Goal: Information Seeking & Learning: Learn about a topic

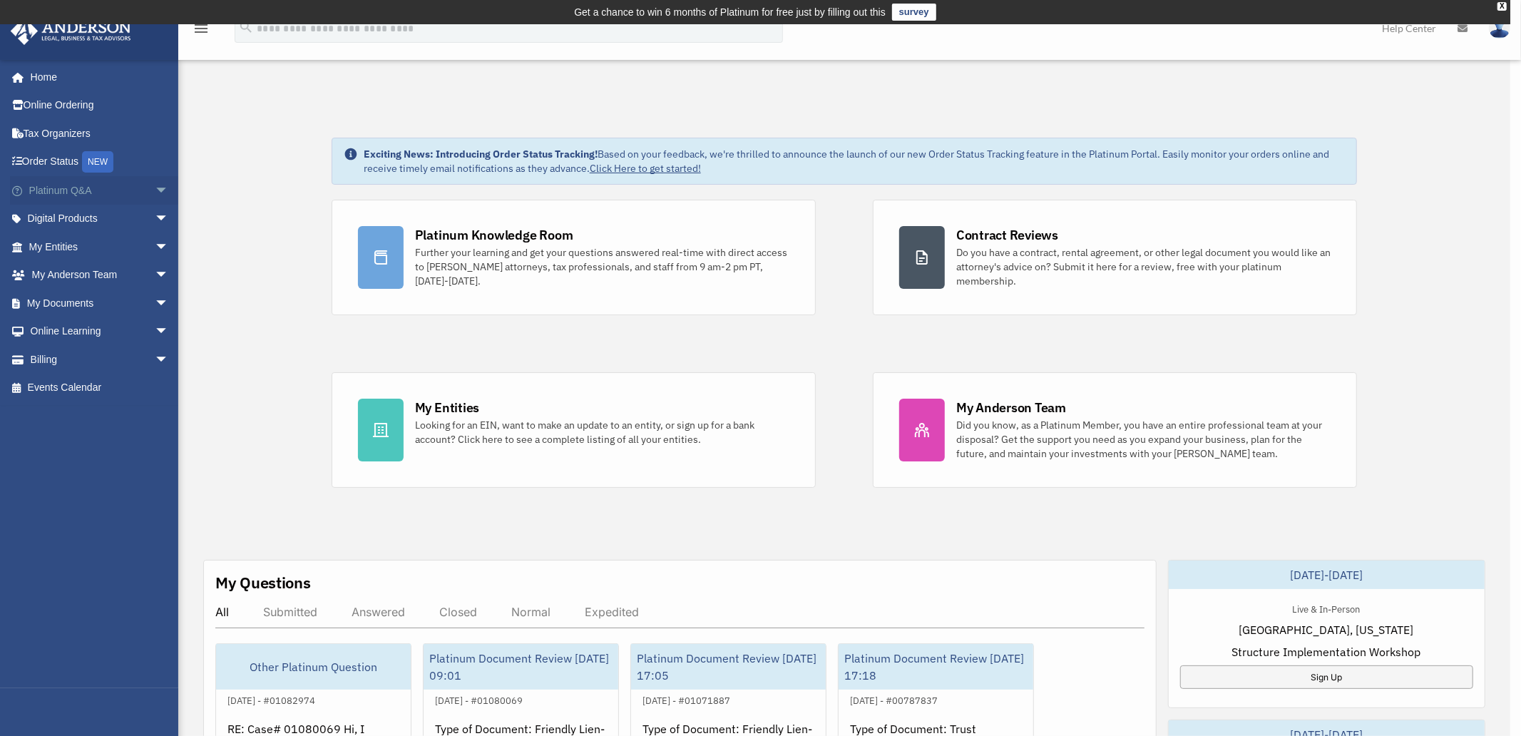
click at [150, 182] on div "x" at bounding box center [760, 368] width 1521 height 736
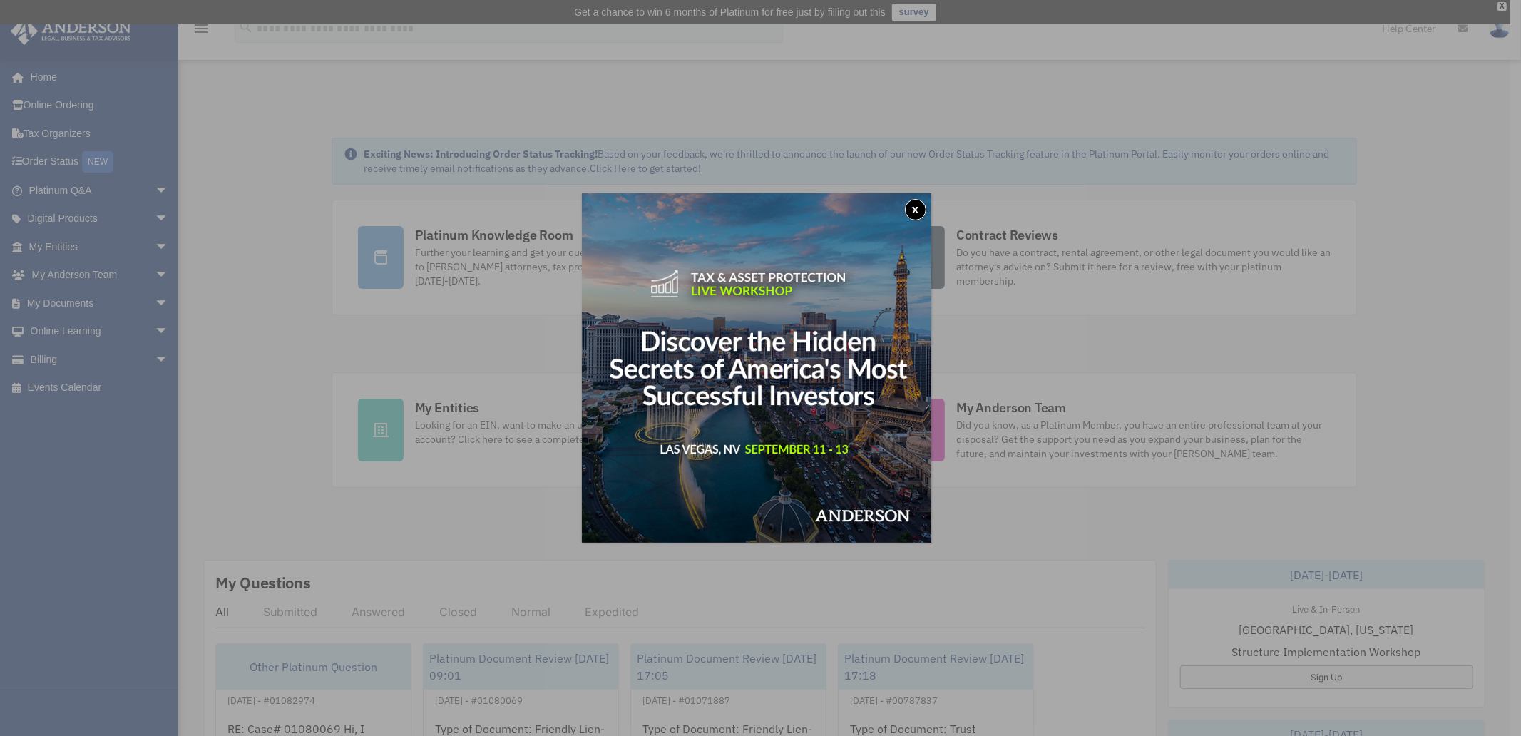
click at [917, 210] on button "x" at bounding box center [915, 209] width 21 height 21
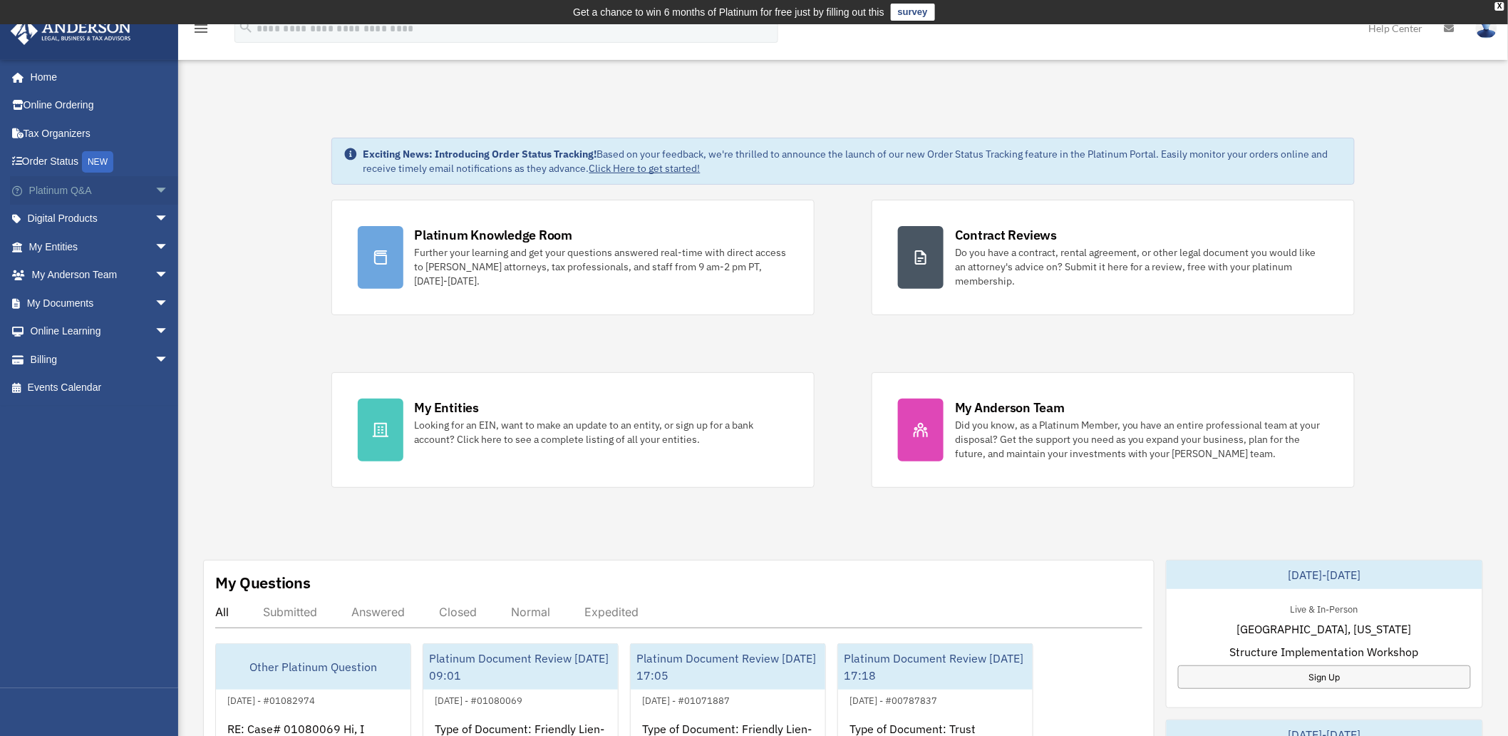
click at [155, 181] on span "arrow_drop_down" at bounding box center [169, 190] width 29 height 29
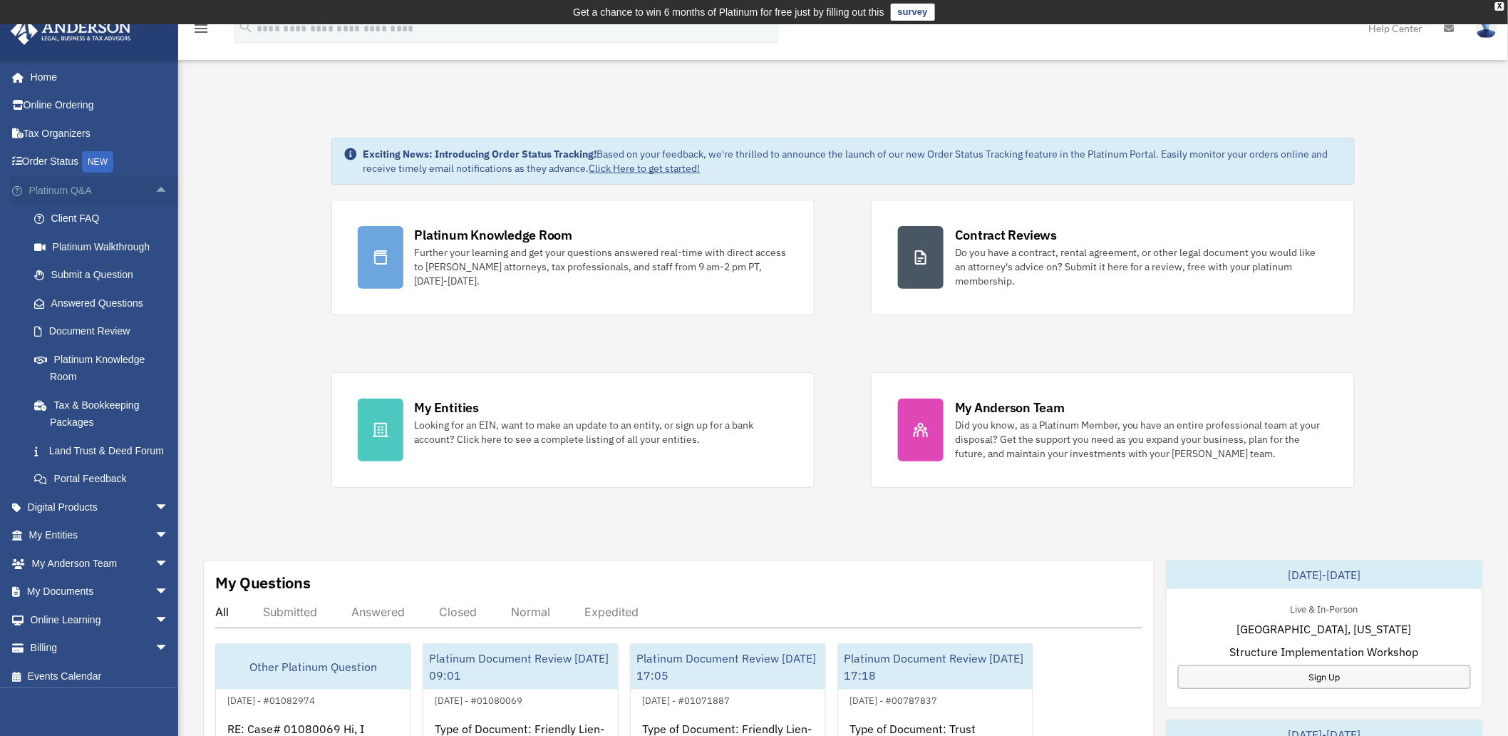
click at [155, 181] on span "arrow_drop_up" at bounding box center [169, 190] width 29 height 29
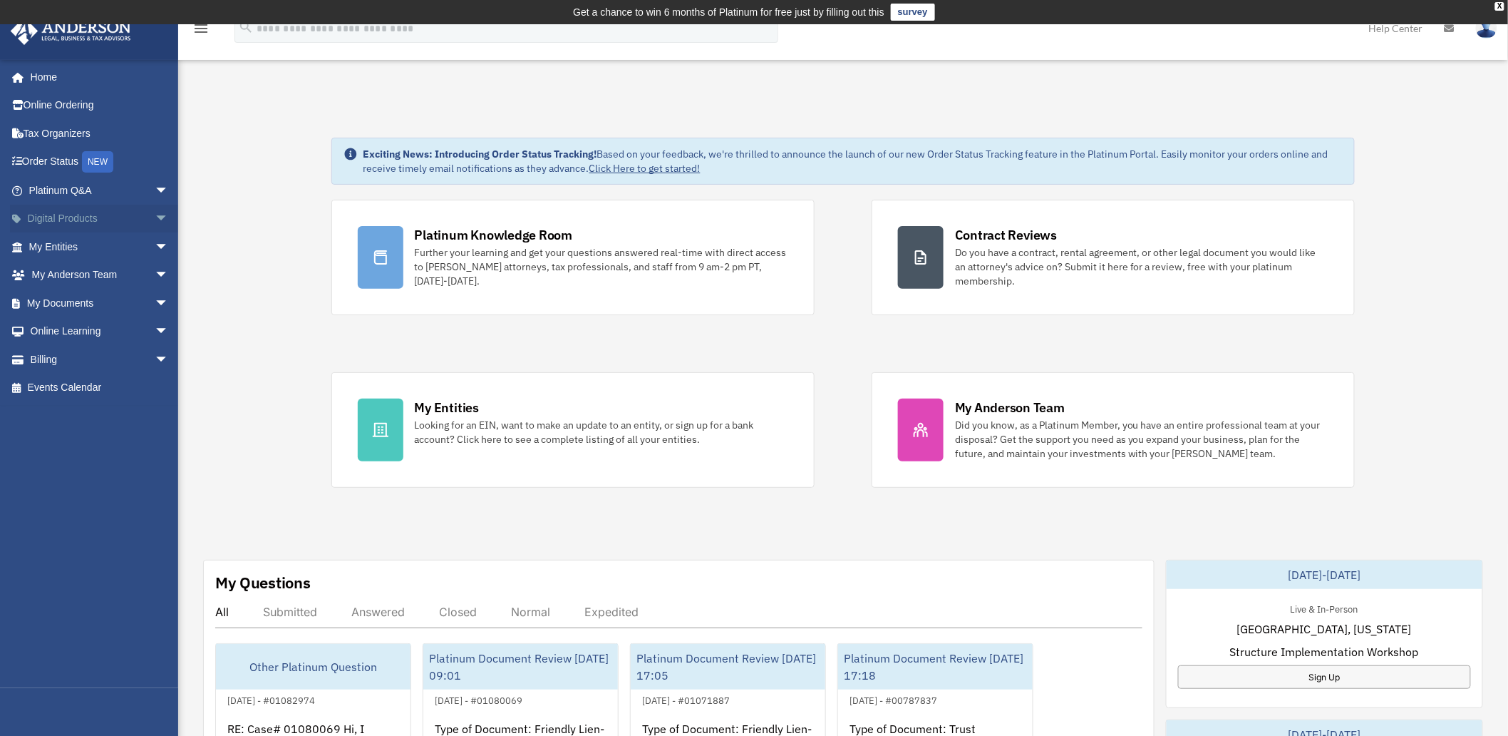
click at [155, 215] on span "arrow_drop_down" at bounding box center [169, 219] width 29 height 29
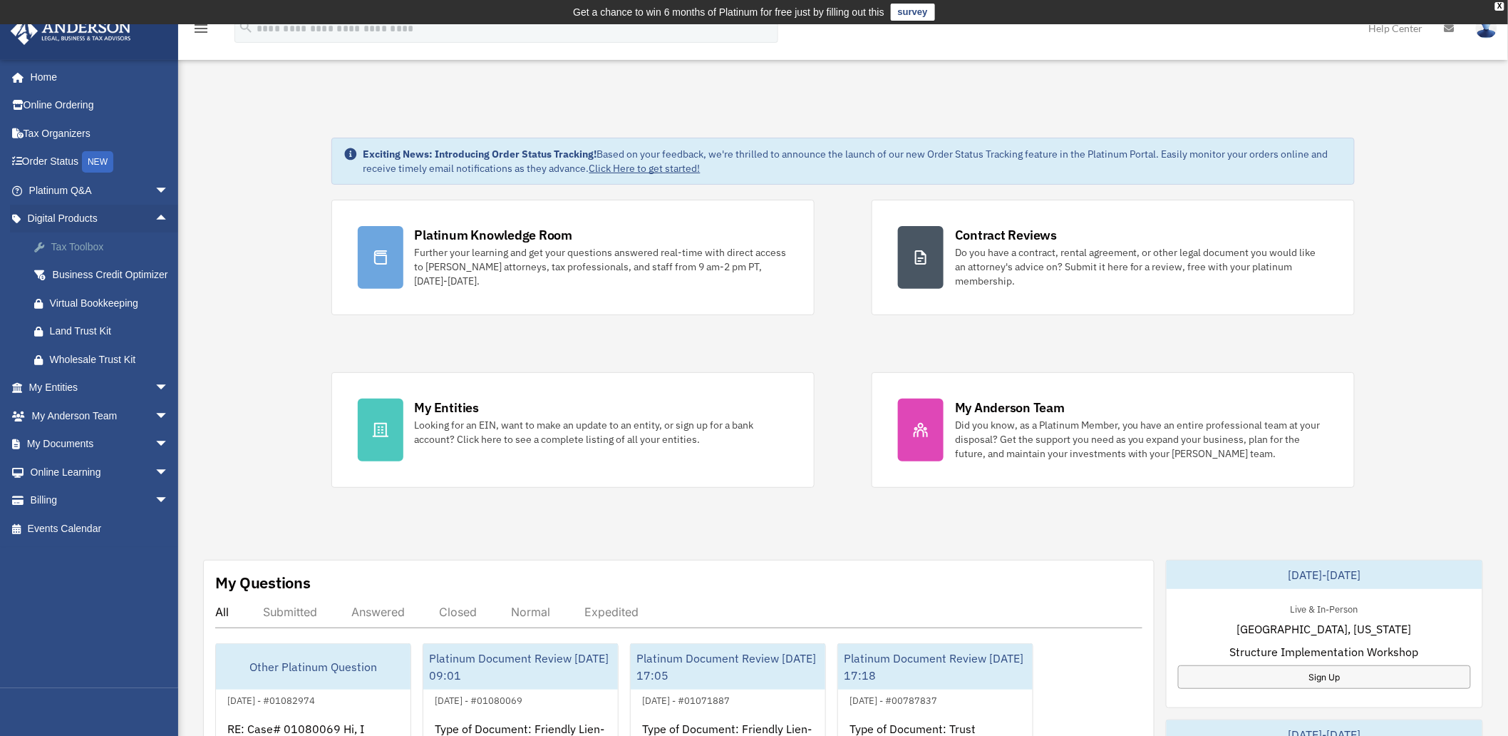
click at [76, 242] on div "Tax Toolbox" at bounding box center [111, 247] width 123 height 18
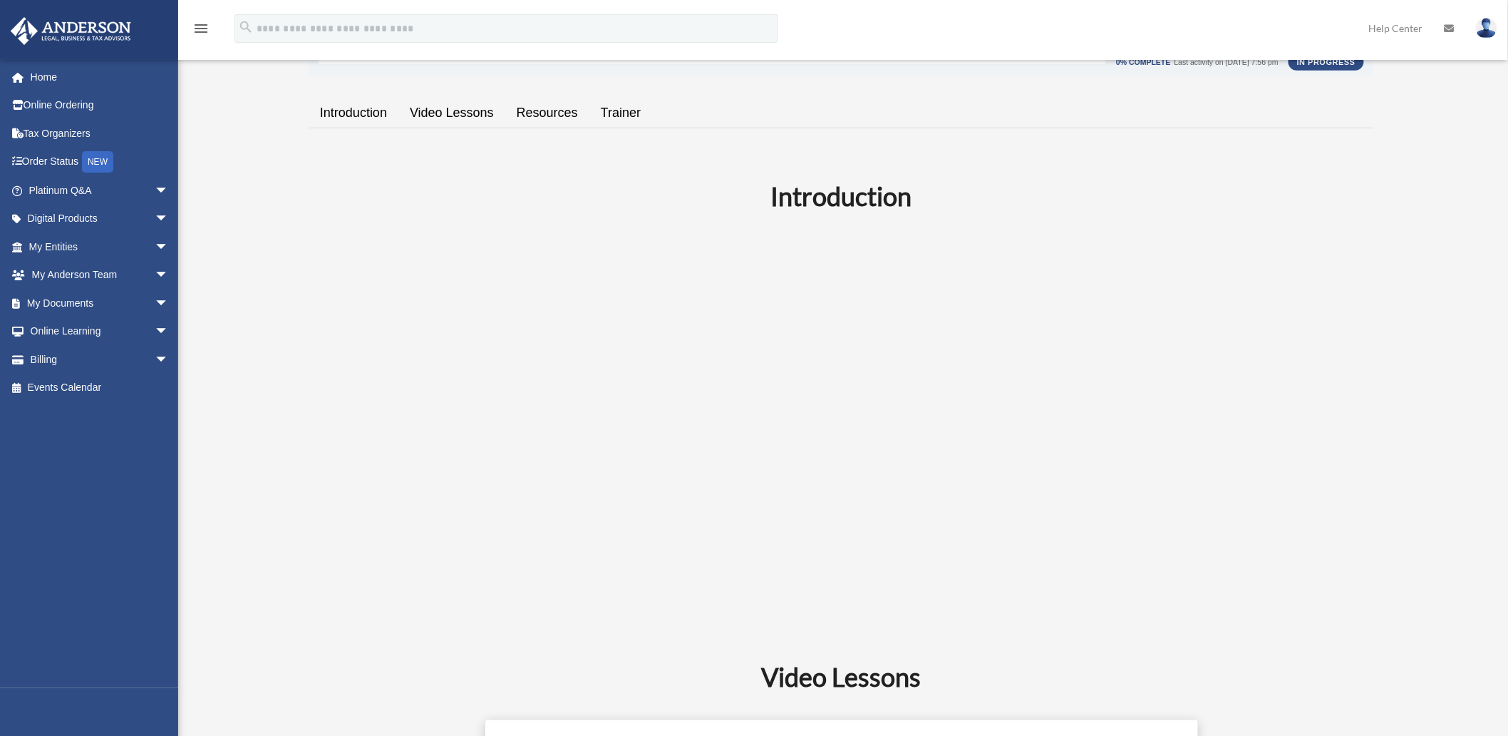
scroll to position [317, 0]
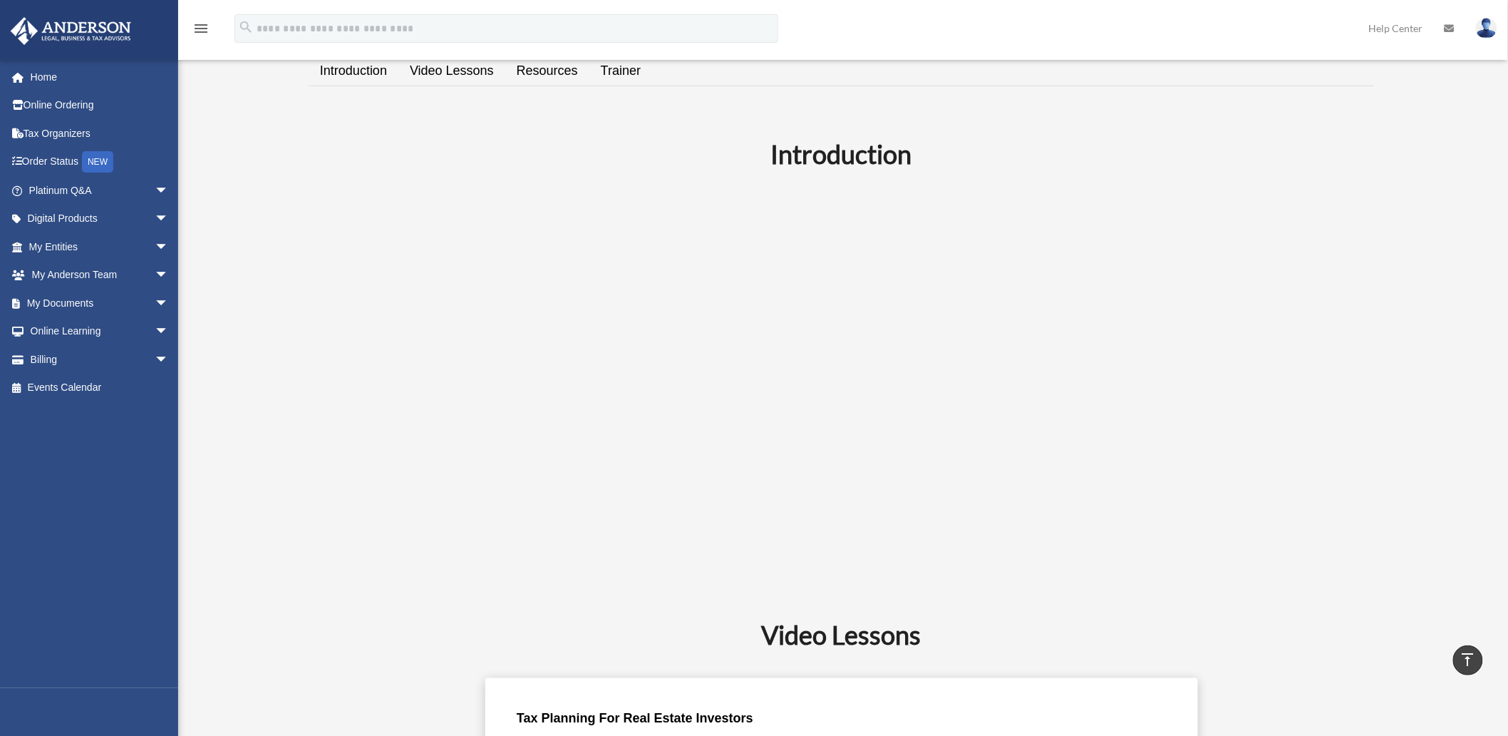
click at [450, 76] on link "Video Lessons" at bounding box center [452, 71] width 107 height 41
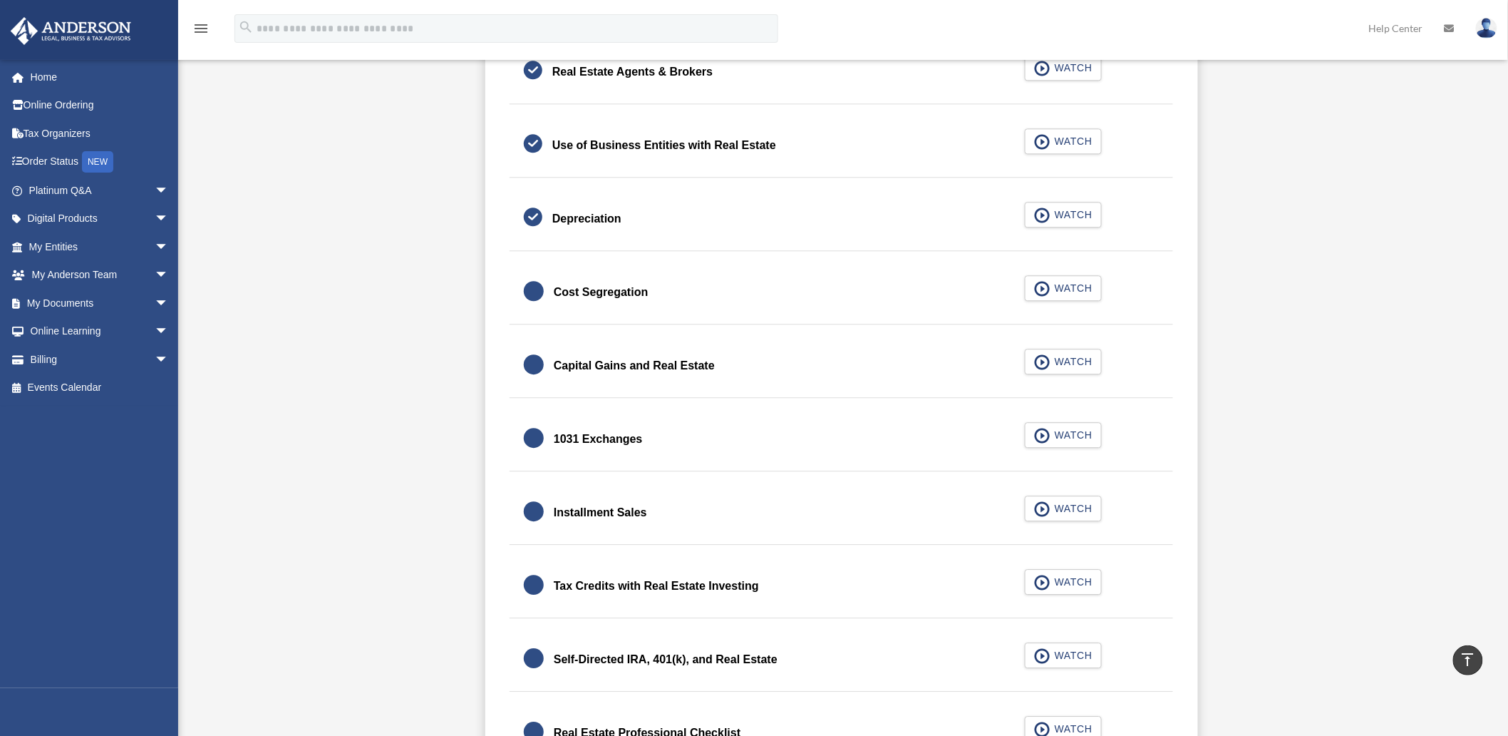
scroll to position [1477, 0]
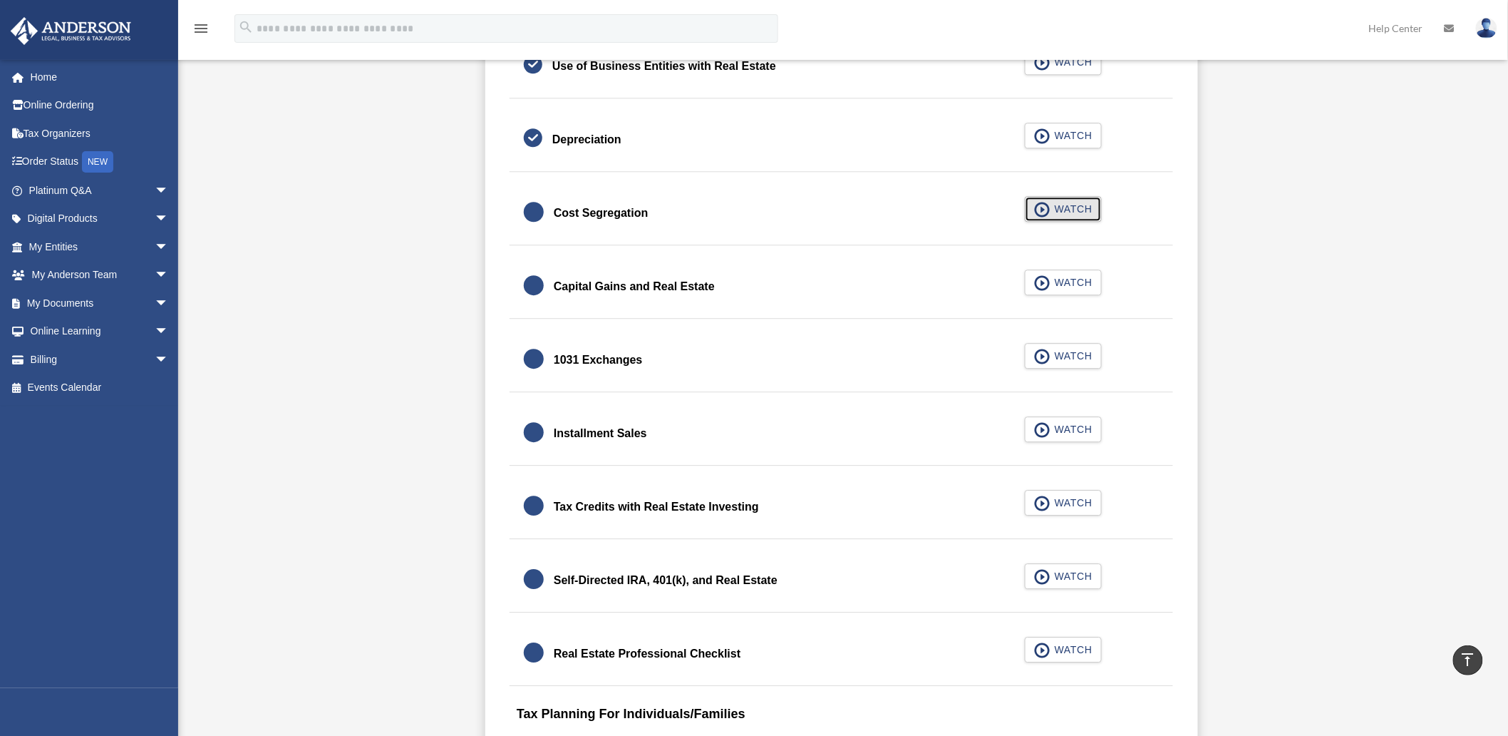
click at [1071, 207] on span "WATCH" at bounding box center [1072, 209] width 42 height 14
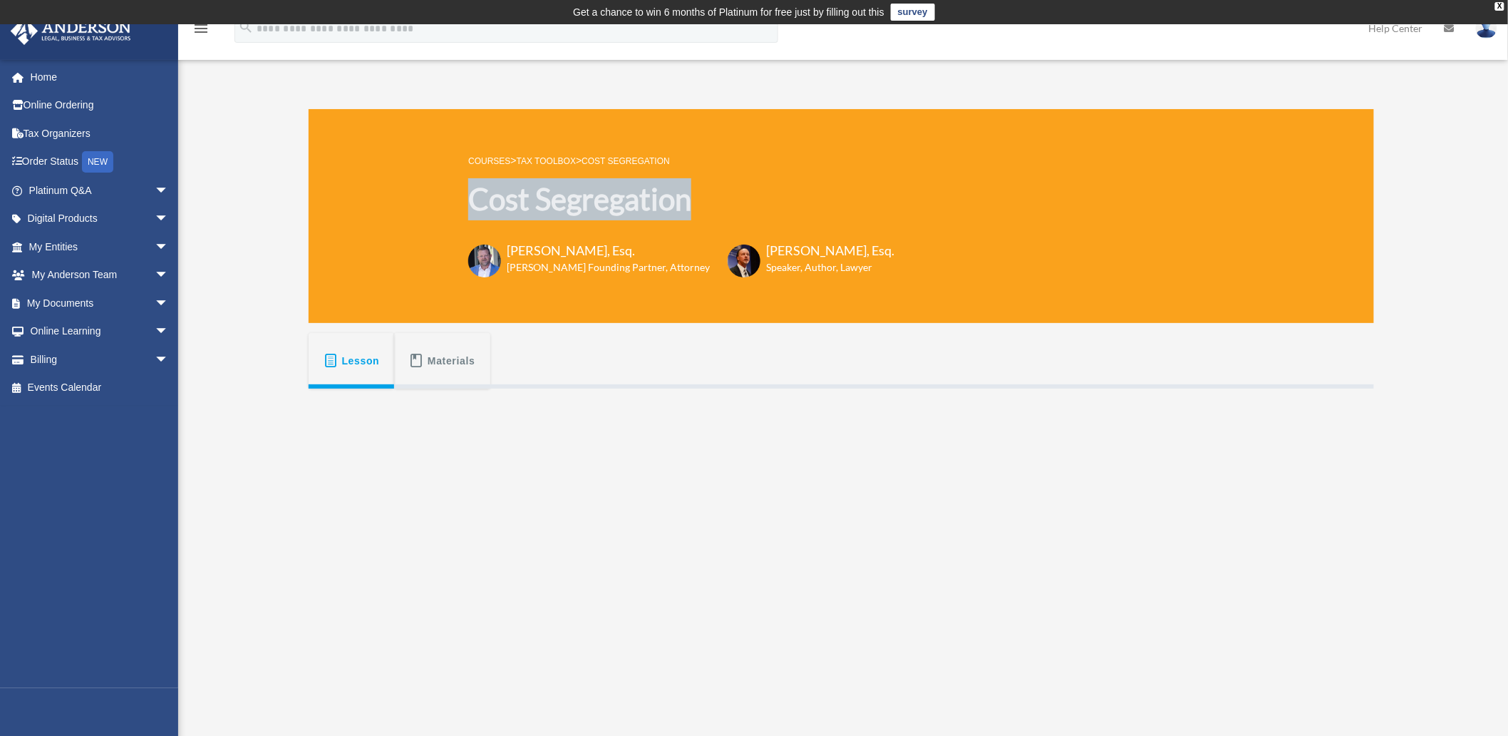
drag, startPoint x: 759, startPoint y: 195, endPoint x: 473, endPoint y: 205, distance: 285.3
click at [473, 205] on h1 "Cost Segregation" at bounding box center [681, 199] width 426 height 42
copy h1 "Cost Segregation"
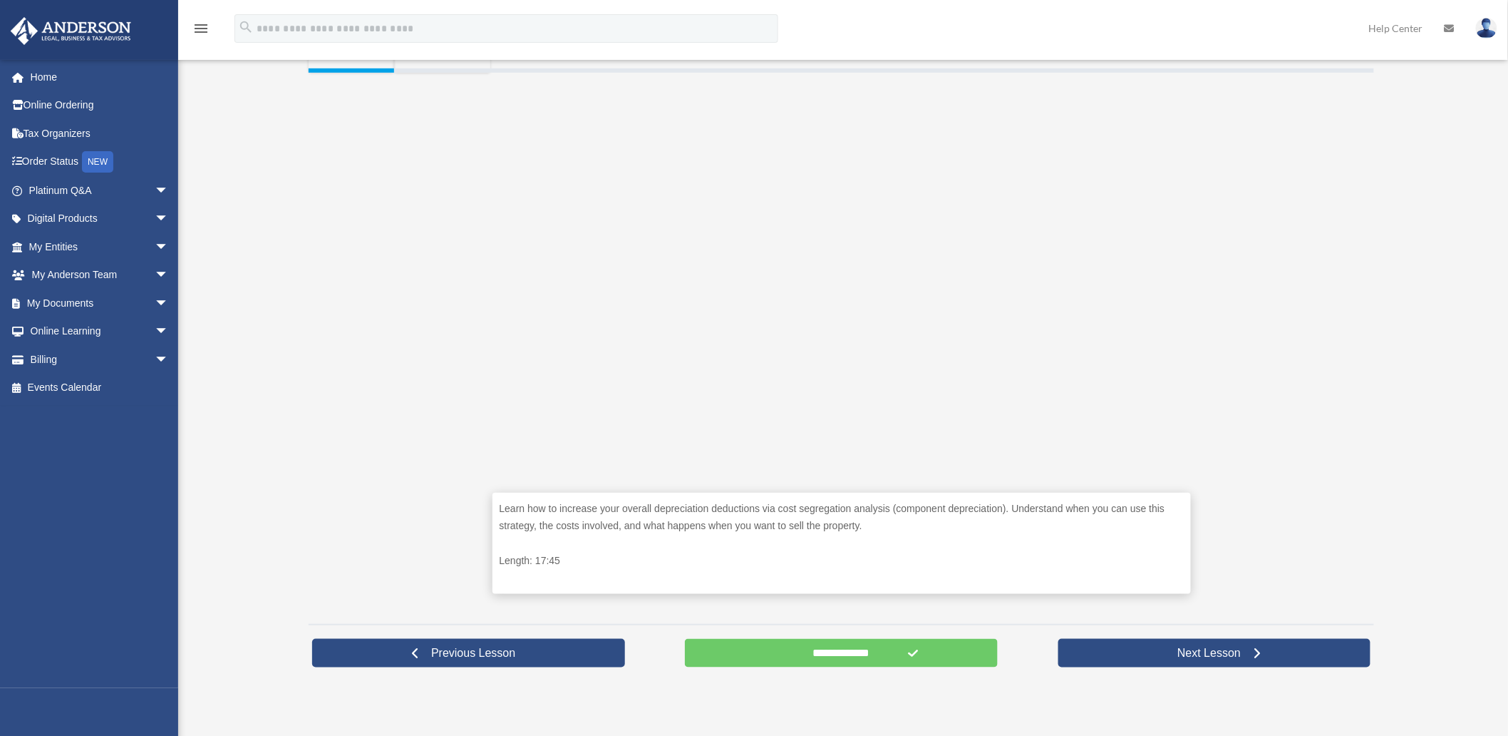
scroll to position [317, 0]
click at [834, 650] on input "**********" at bounding box center [841, 652] width 313 height 29
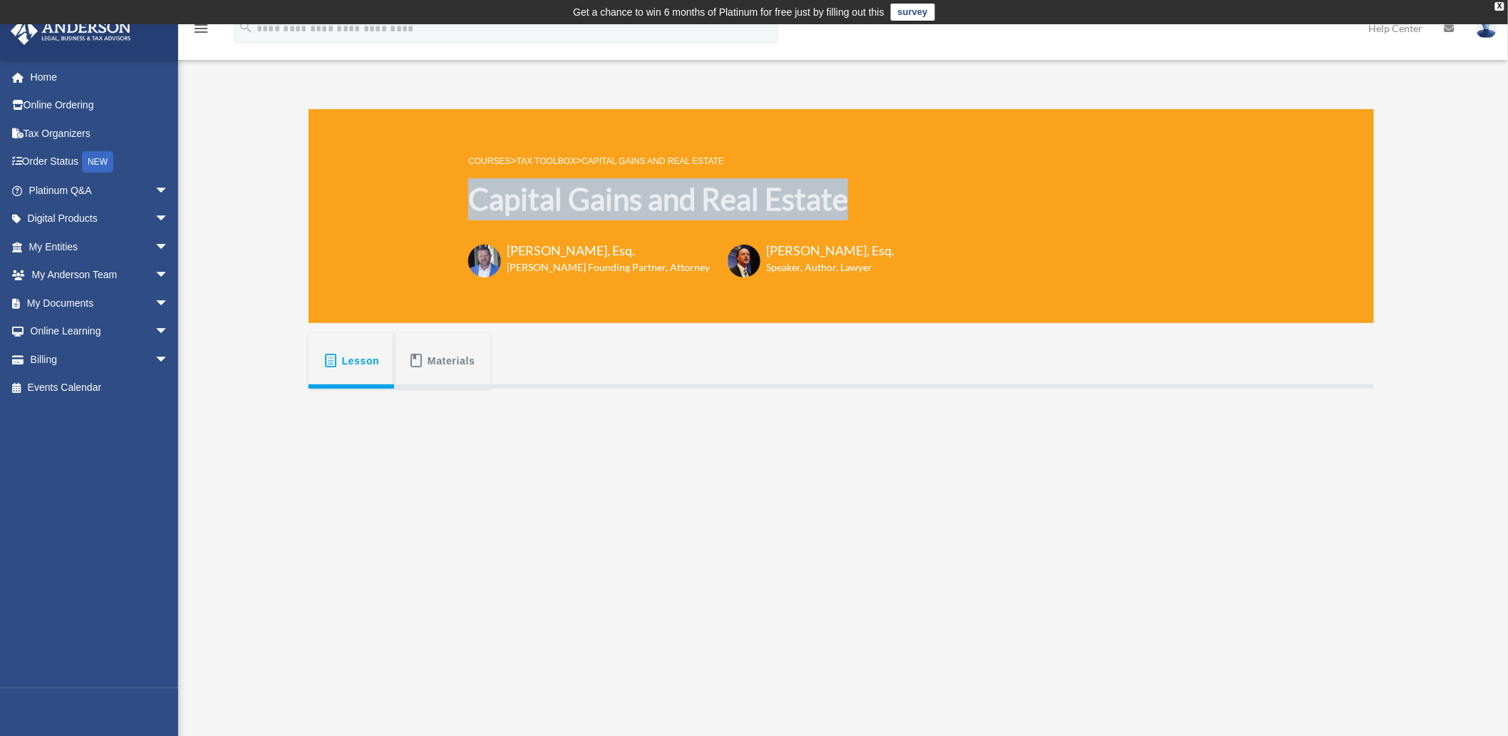
drag, startPoint x: 854, startPoint y: 200, endPoint x: 473, endPoint y: 201, distance: 380.7
click at [473, 201] on div "COURSES > Tax Toolbox > Capital Gains and Real Estate Capital Gains and Real Es…" at bounding box center [842, 216] width 1066 height 214
copy h1 "Capital Gains and Real Estate"
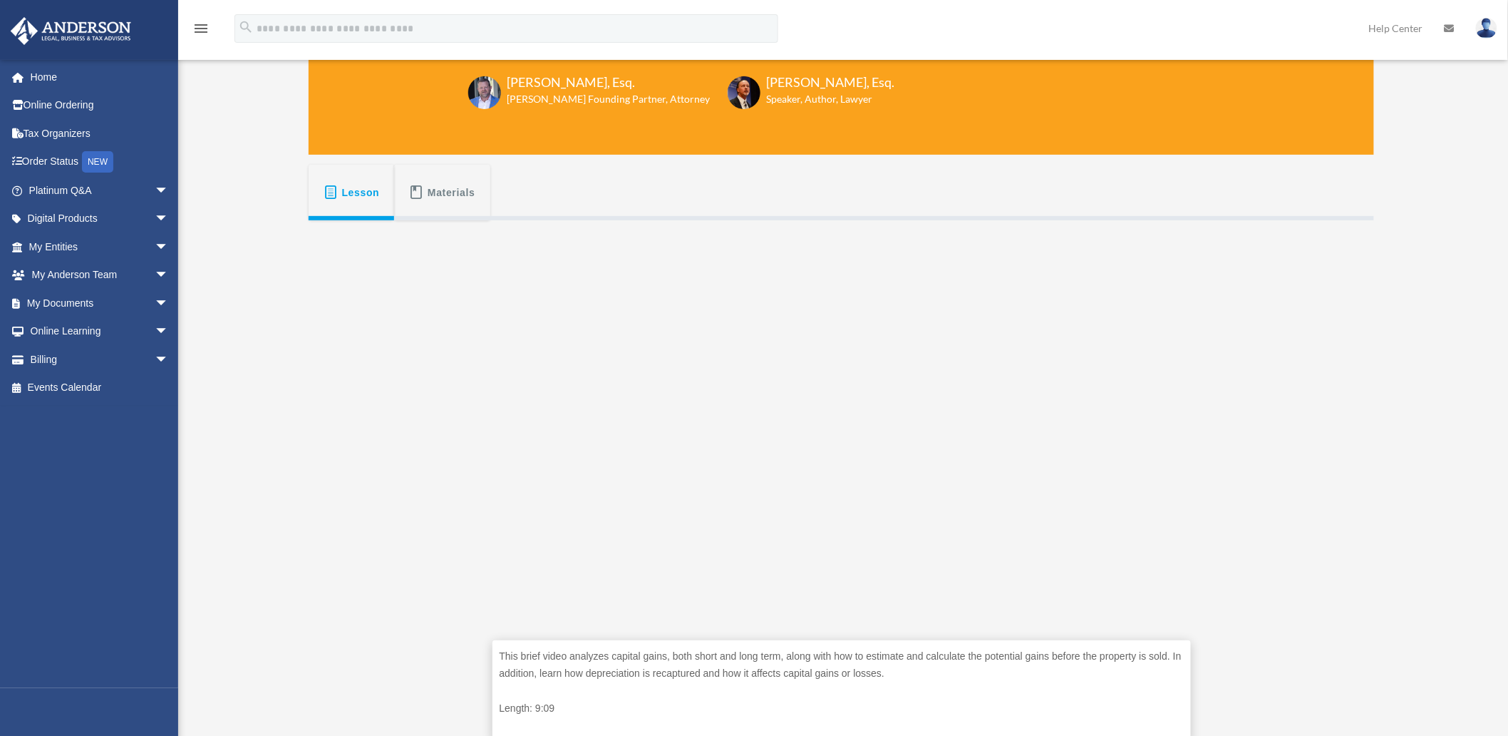
scroll to position [317, 0]
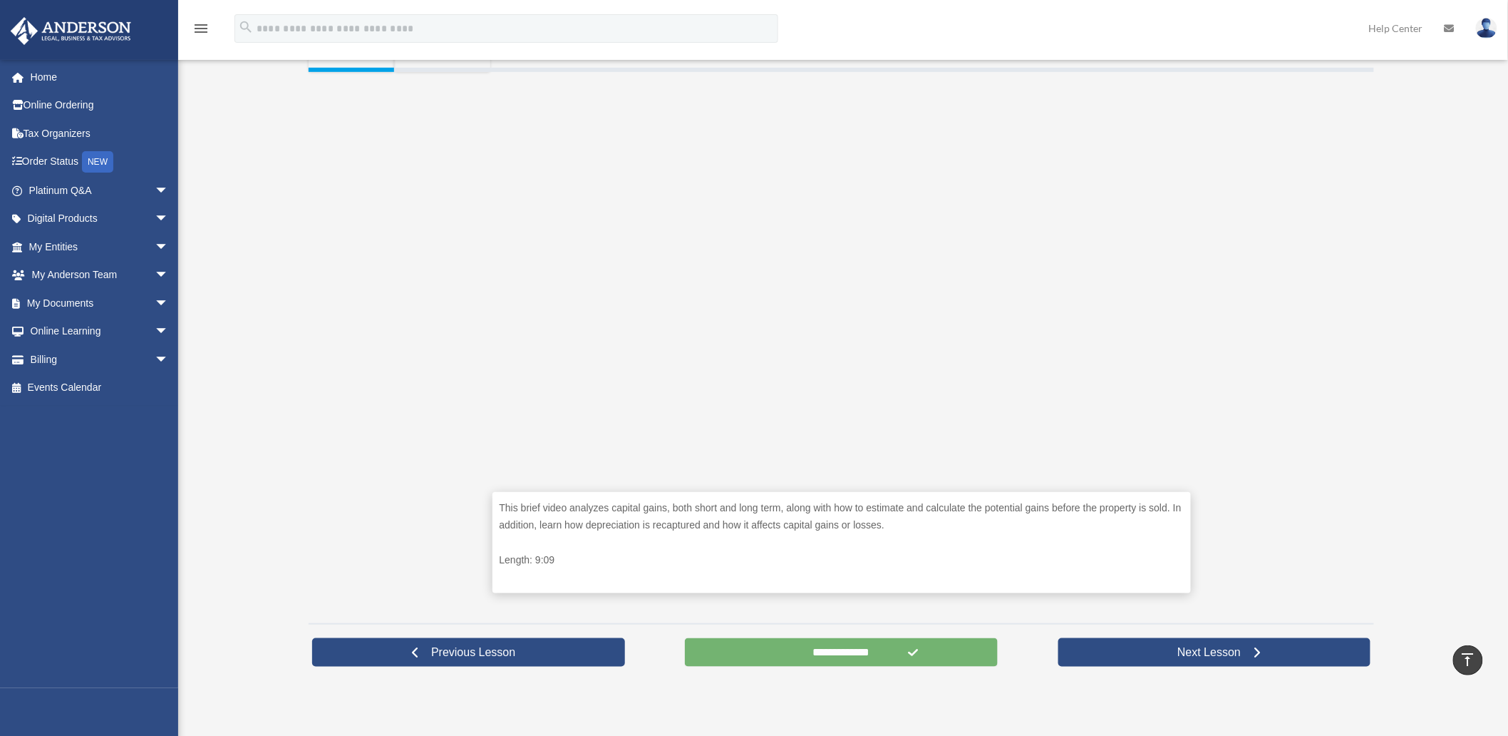
click at [838, 650] on input "**********" at bounding box center [841, 652] width 313 height 29
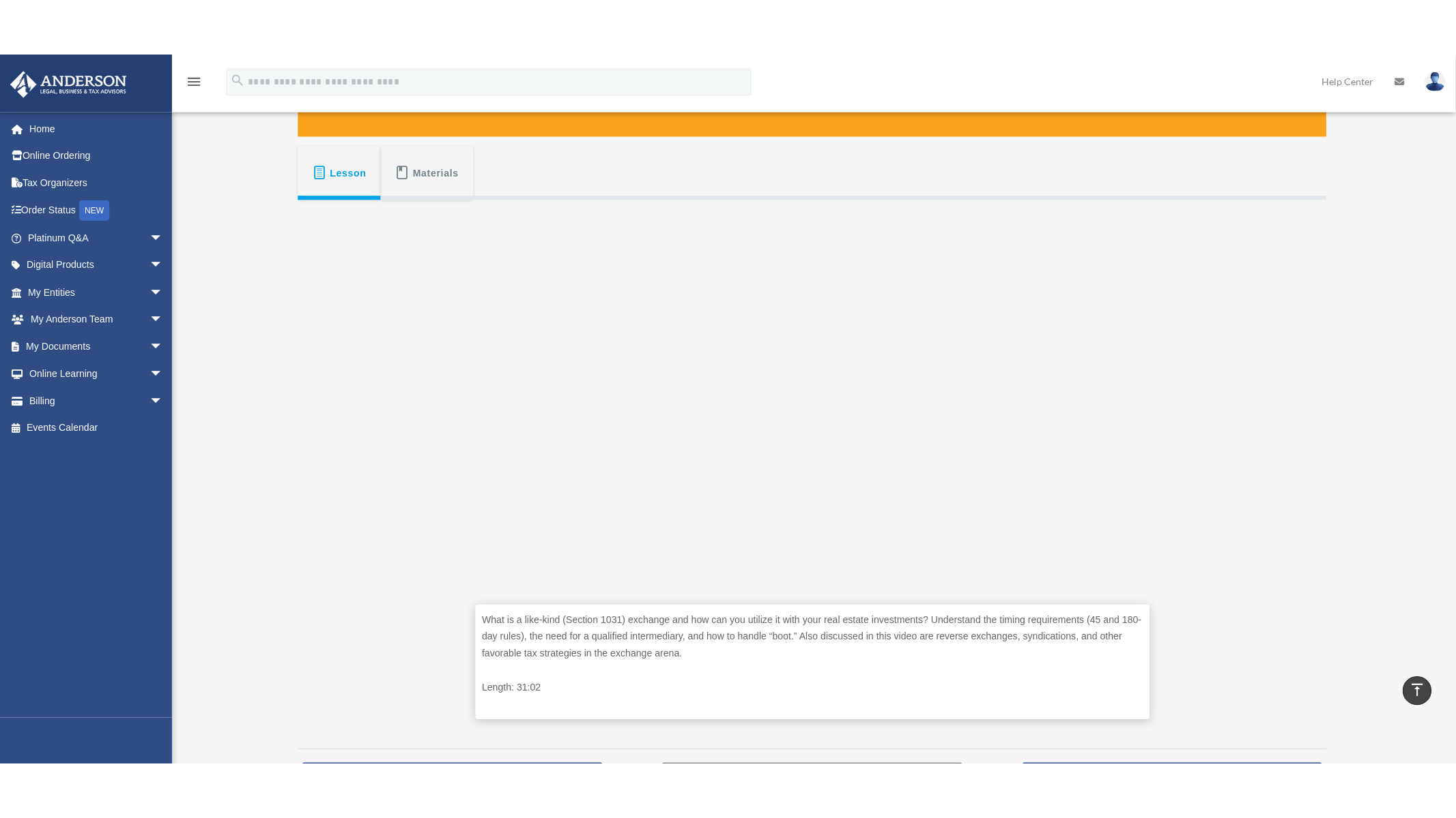
scroll to position [228, 0]
